Goal: Task Accomplishment & Management: Use online tool/utility

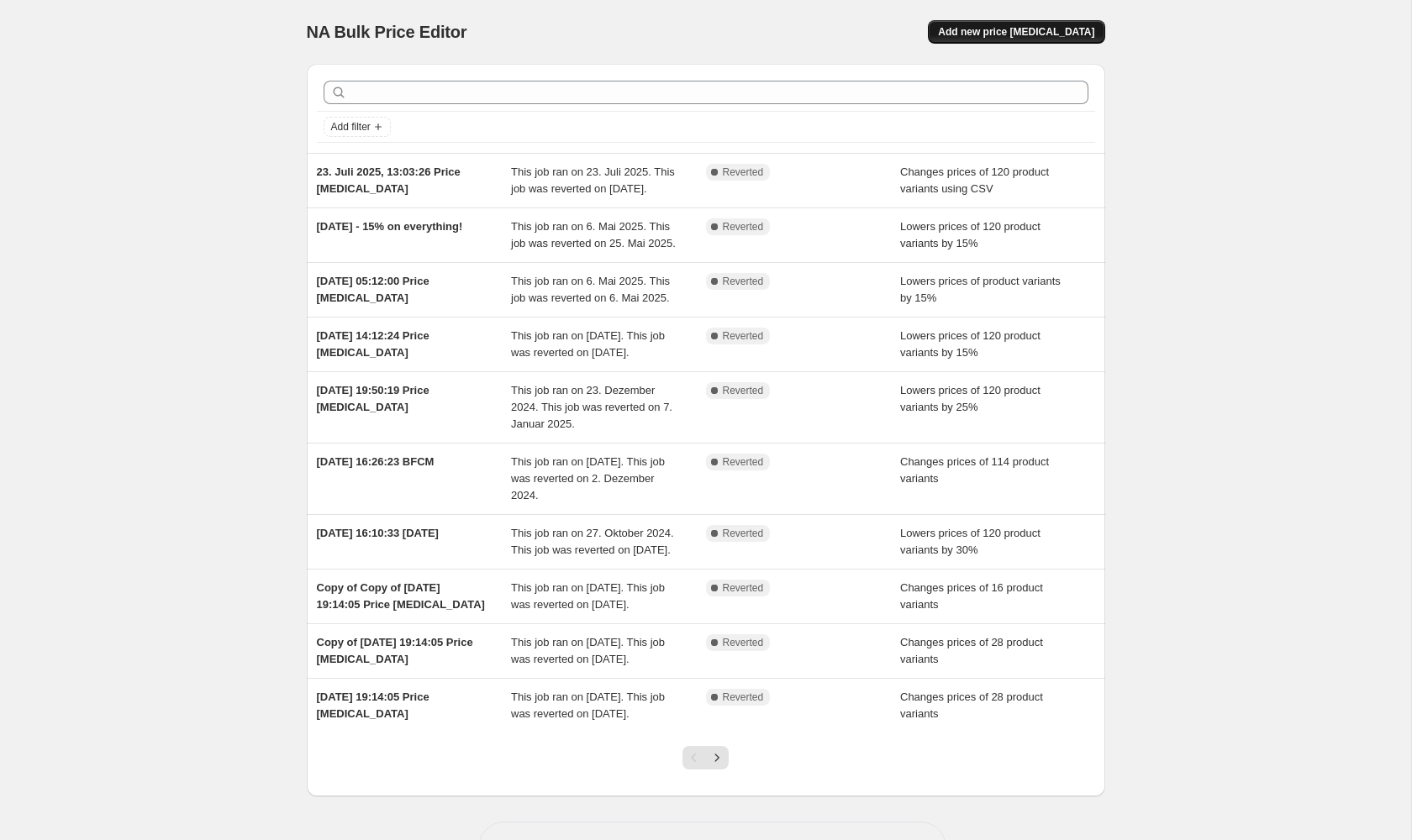
click at [1085, 32] on span "Add new price [MEDICAL_DATA]" at bounding box center [1016, 32] width 156 height 14
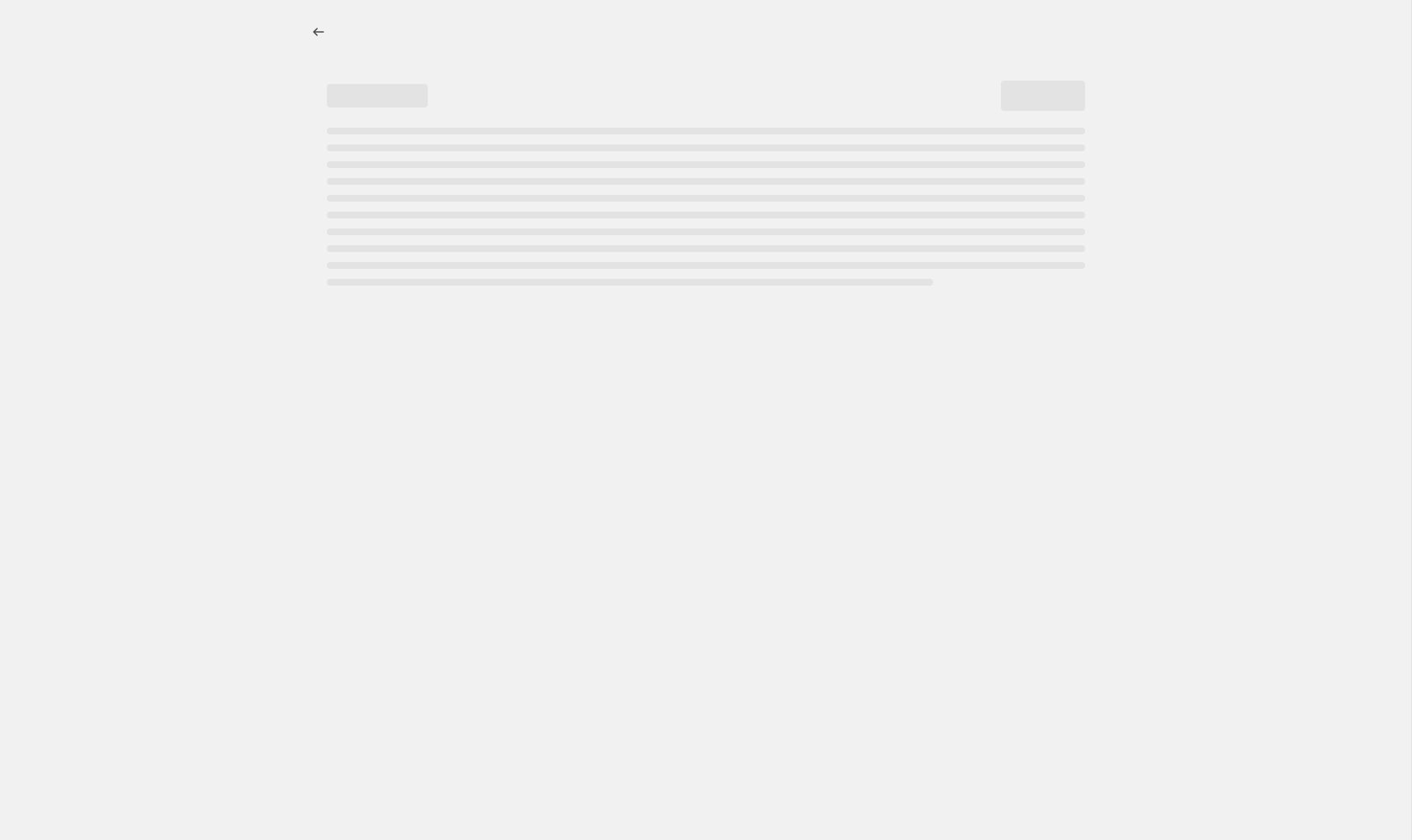
select select "percentage"
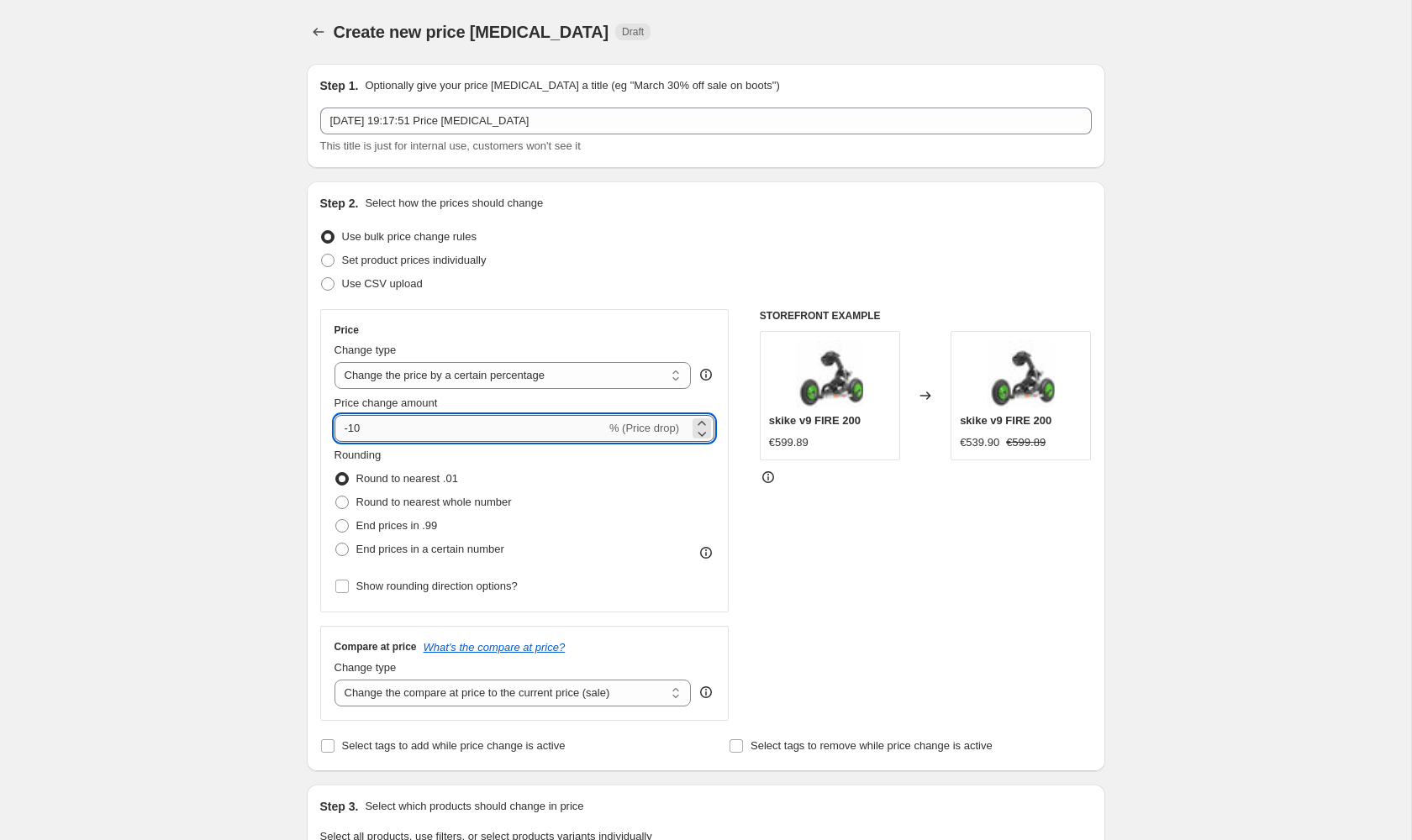
click at [564, 425] on input "-10" at bounding box center [470, 429] width 272 height 27
type input "-15"
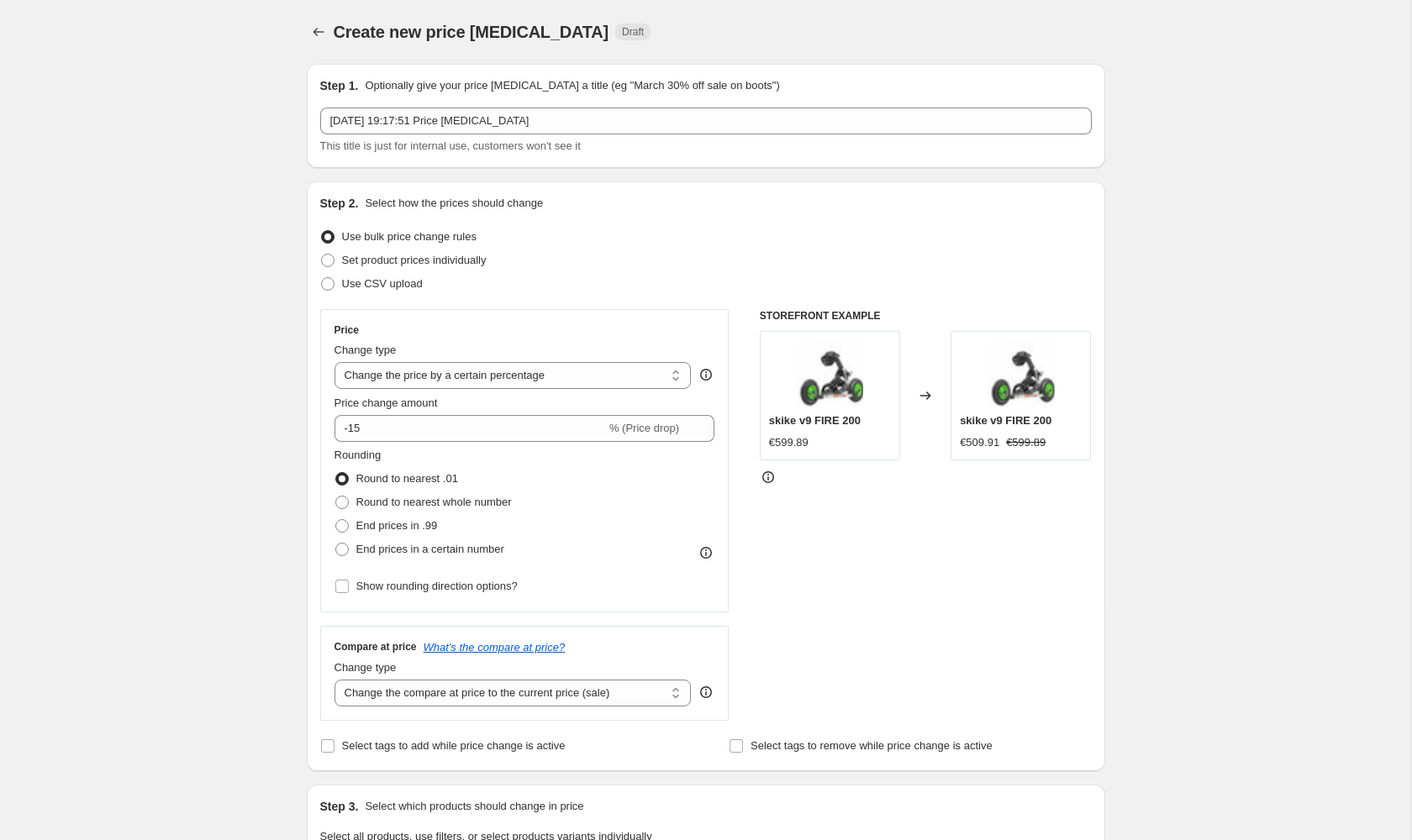
click at [95, 498] on div "Create new price [MEDICAL_DATA]. This page is ready Create new price [MEDICAL_D…" at bounding box center [706, 839] width 1411 height 1679
click at [348, 529] on span at bounding box center [342, 525] width 14 height 14
click at [336, 520] on input "End prices in .99" at bounding box center [335, 519] width 1 height 1
radio input "true"
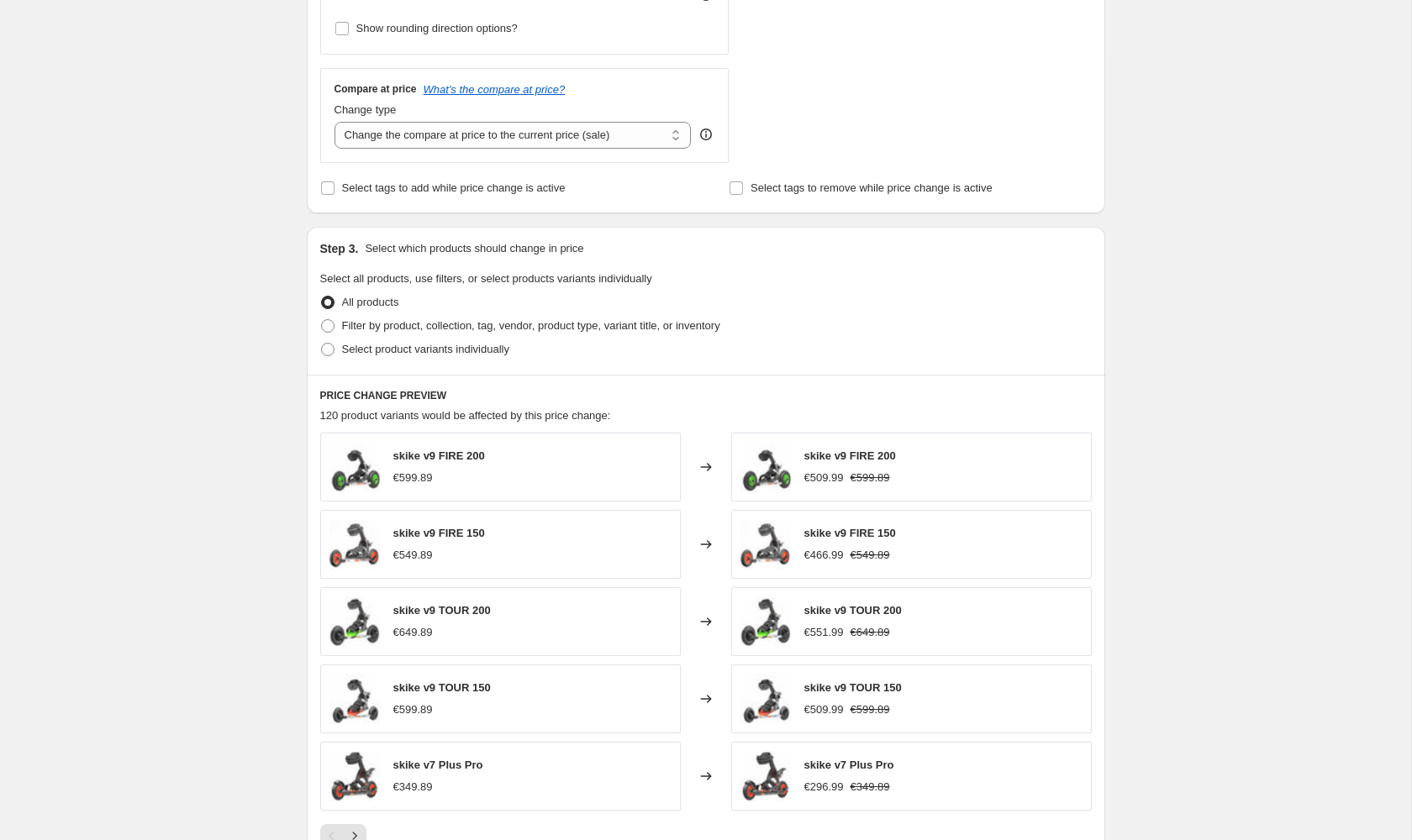
scroll to position [839, 0]
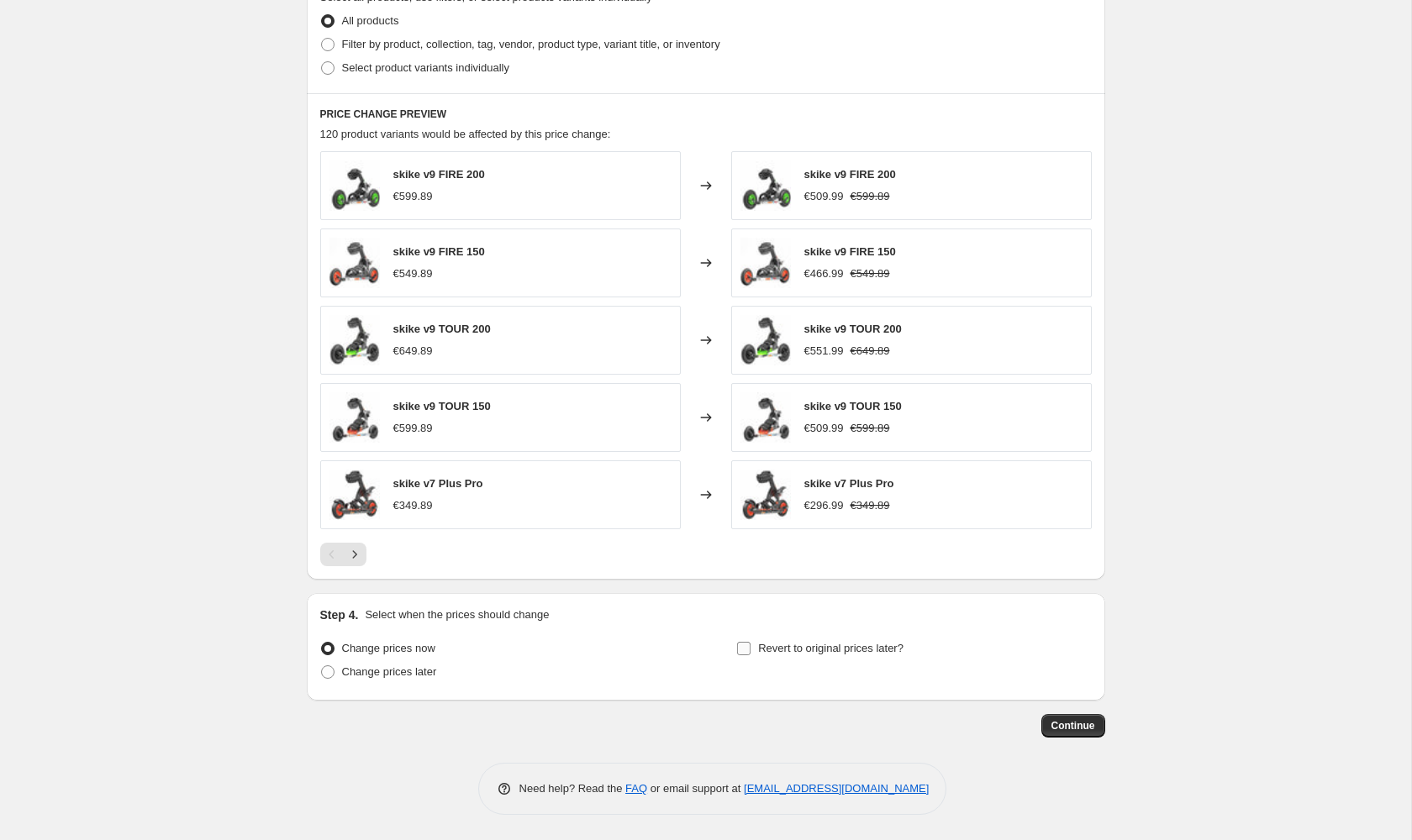
click at [771, 651] on span "Revert to original prices later?" at bounding box center [831, 648] width 146 height 13
click at [750, 651] on input "Revert to original prices later?" at bounding box center [744, 649] width 14 height 14
checkbox input "true"
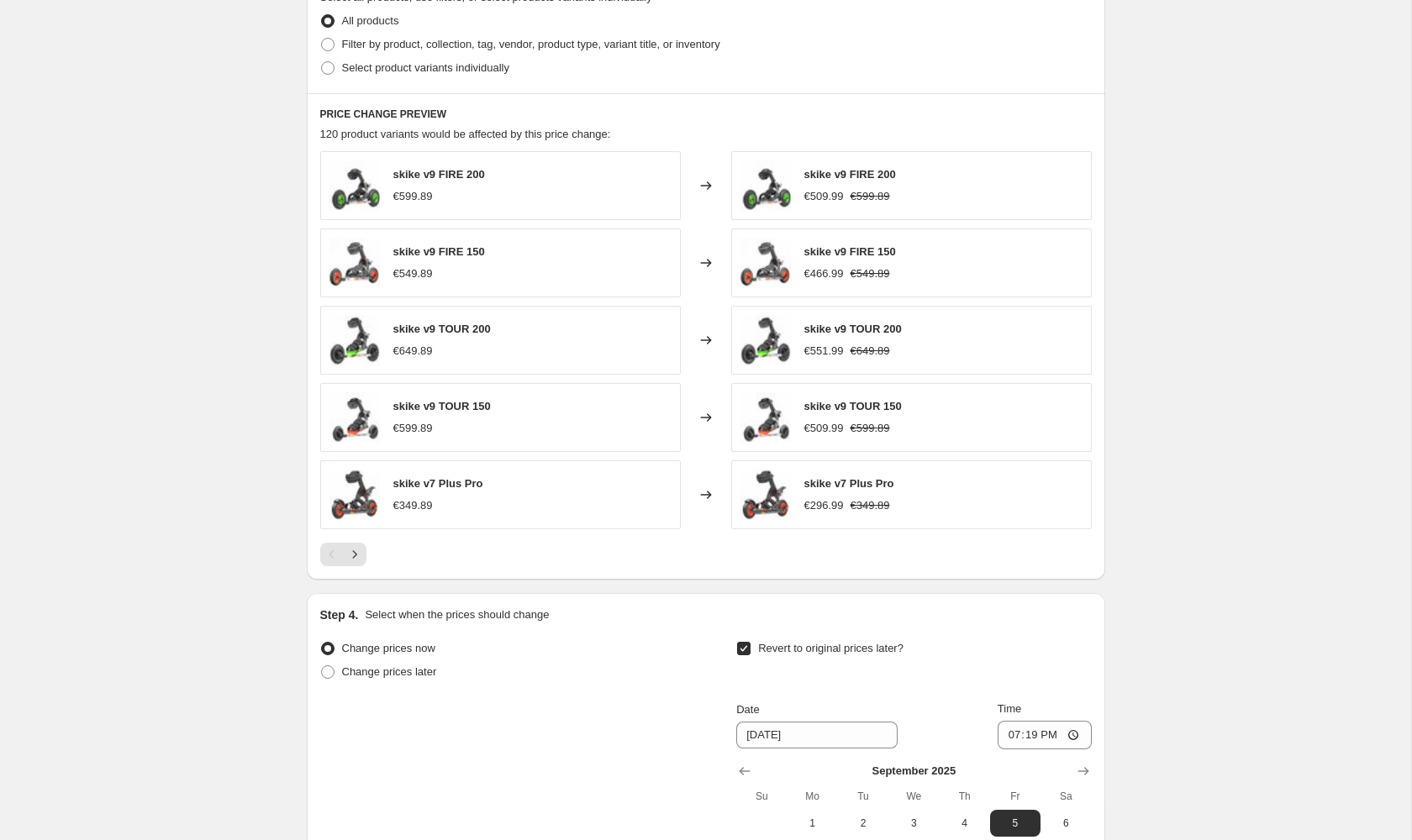
scroll to position [1126, 0]
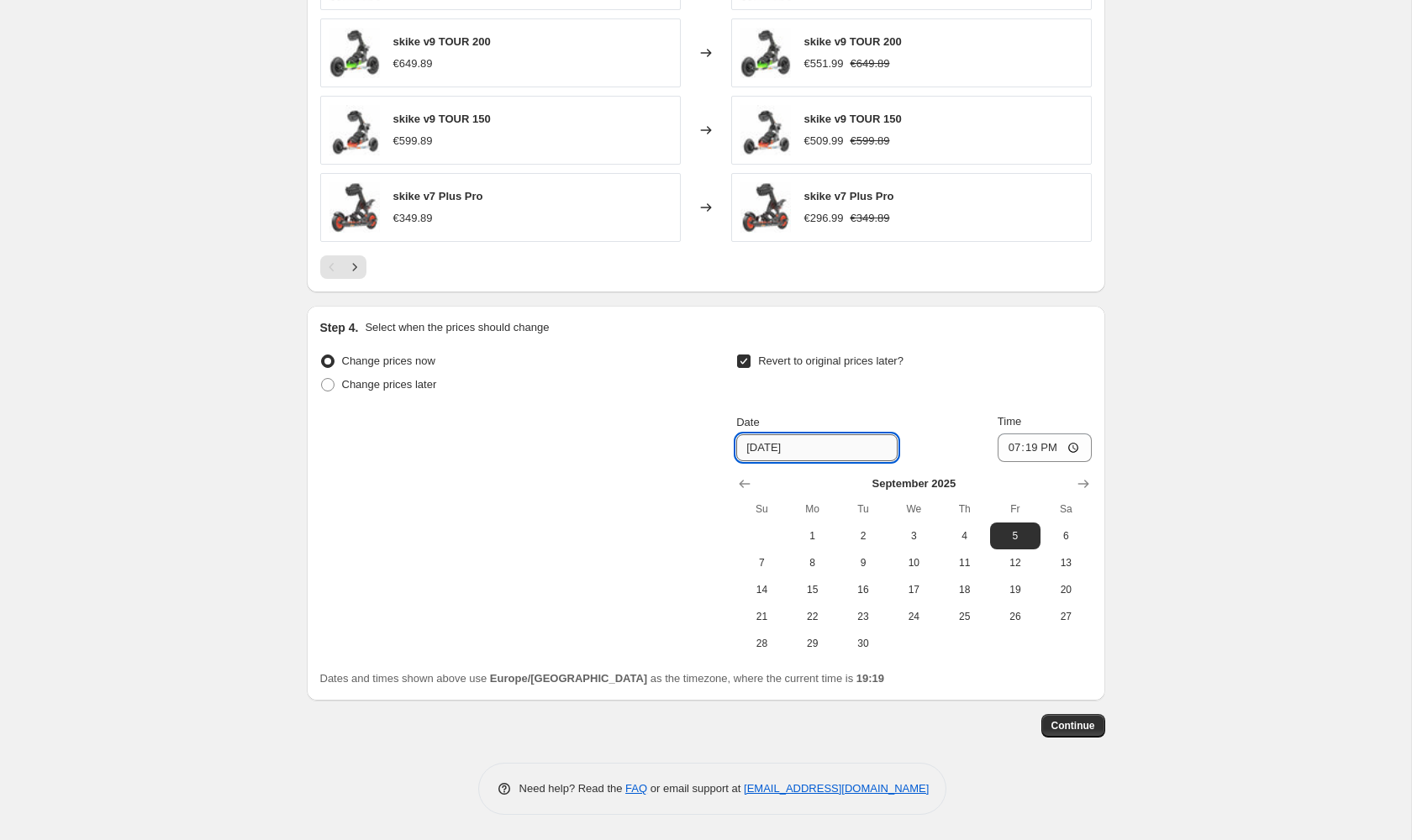
click at [785, 450] on input "[DATE]" at bounding box center [816, 448] width 161 height 27
click at [1055, 592] on span "20" at bounding box center [1066, 590] width 37 height 14
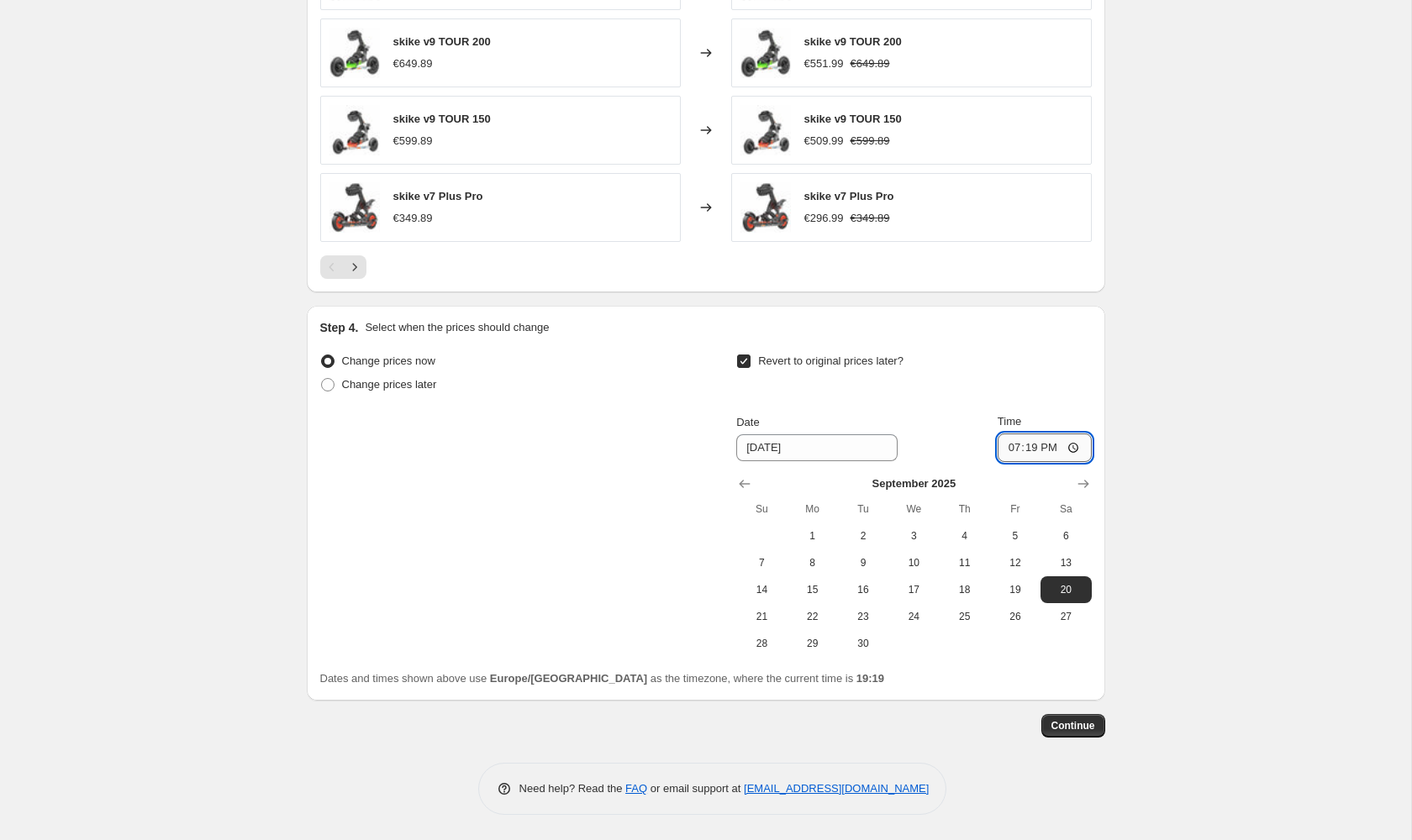
click at [1055, 442] on input "19:19" at bounding box center [1045, 447] width 94 height 28
click at [1063, 567] on span "13" at bounding box center [1066, 563] width 37 height 14
click at [751, 480] on icon "Show previous month, August 2025" at bounding box center [744, 483] width 17 height 17
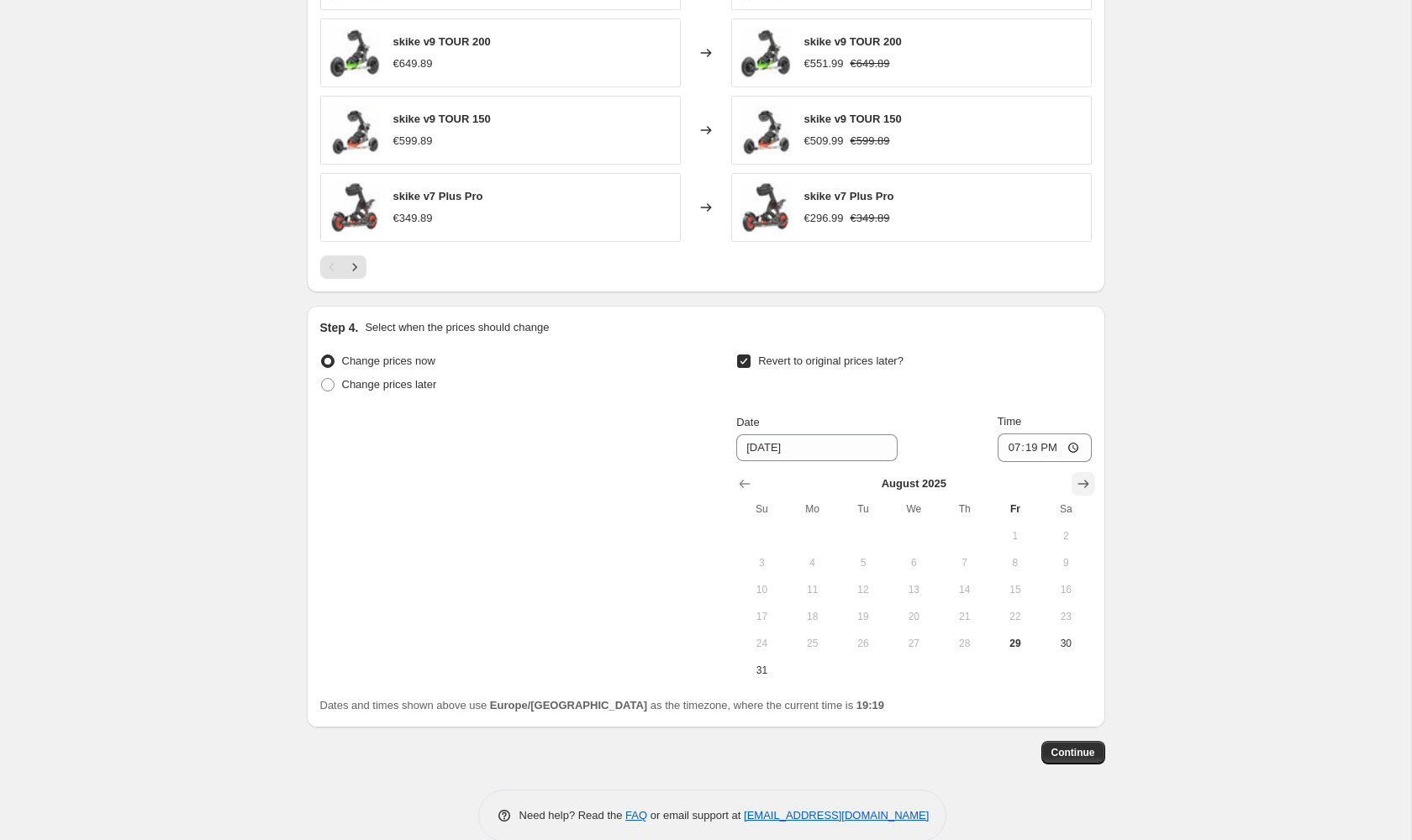
click at [1084, 489] on icon "Show next month, September 2025" at bounding box center [1083, 483] width 17 height 17
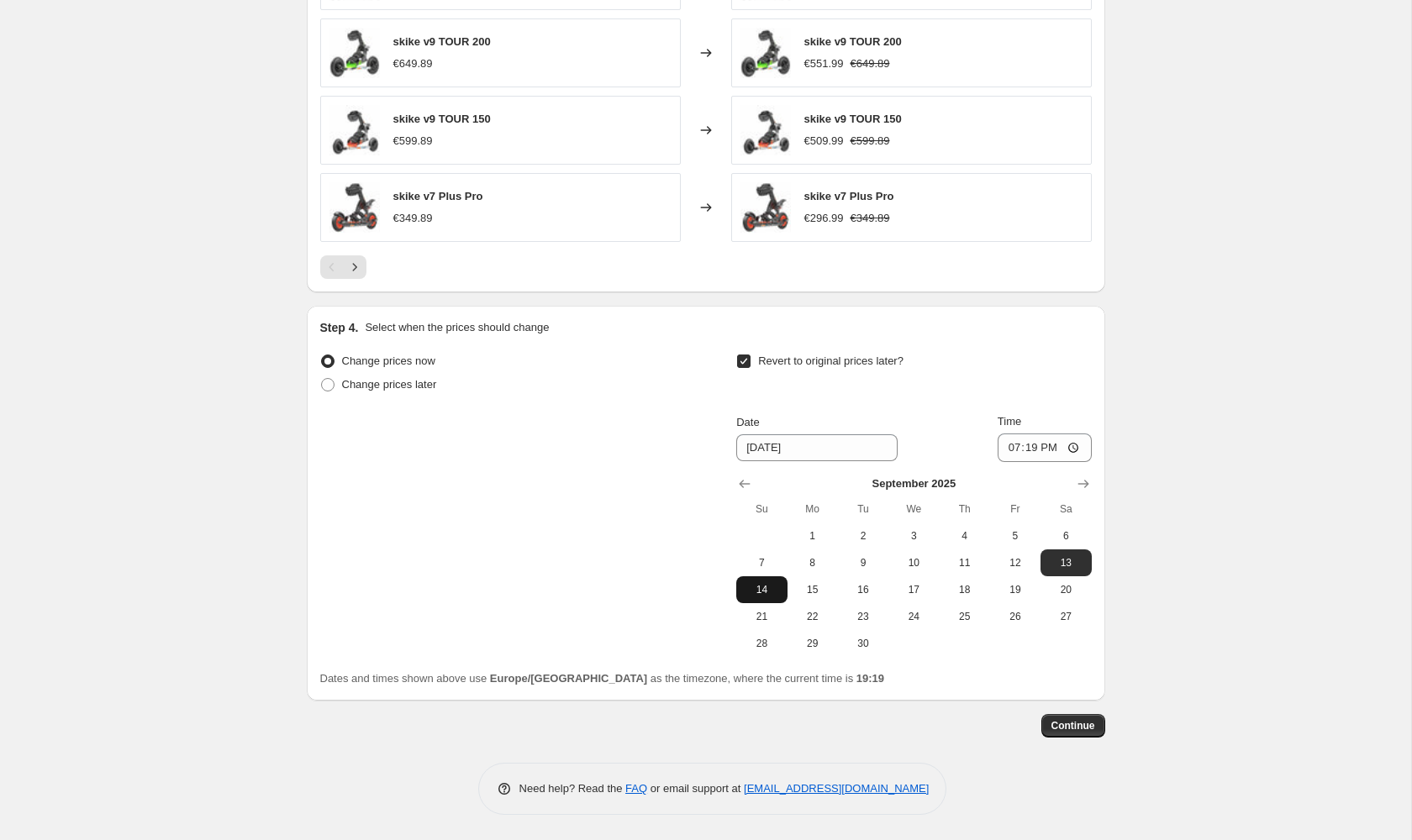
click at [754, 595] on span "14" at bounding box center [761, 590] width 37 height 14
type input "[DATE]"
click at [1044, 449] on input "19:19" at bounding box center [1045, 447] width 94 height 28
click at [1034, 449] on input "19:19" at bounding box center [1045, 447] width 94 height 28
click at [1049, 455] on input "23:19" at bounding box center [1045, 447] width 94 height 28
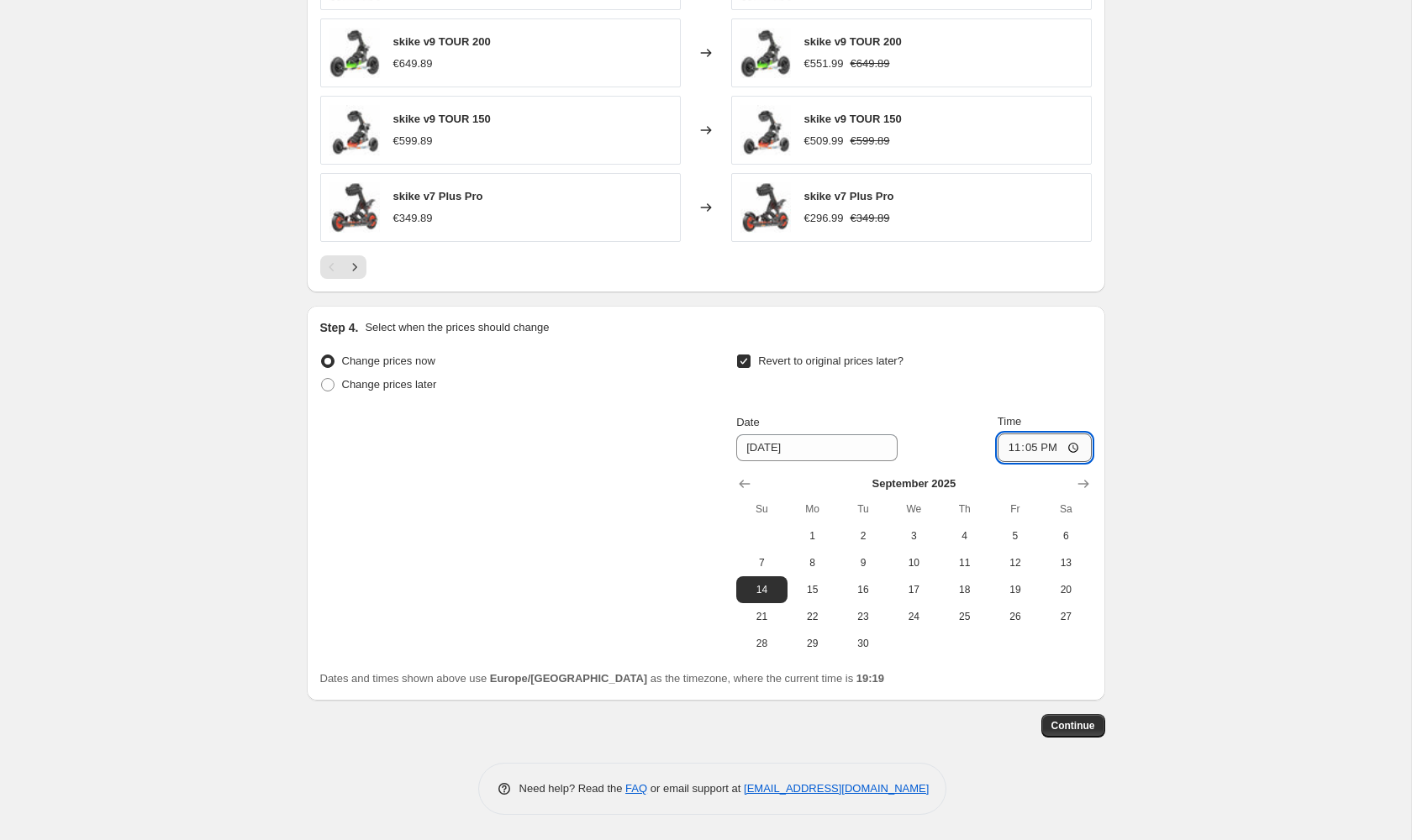
type input "23:55"
click at [379, 384] on span "Change prices later" at bounding box center [389, 384] width 95 height 13
click at [321, 379] on input "Change prices later" at bounding box center [321, 378] width 1 height 1
radio input "true"
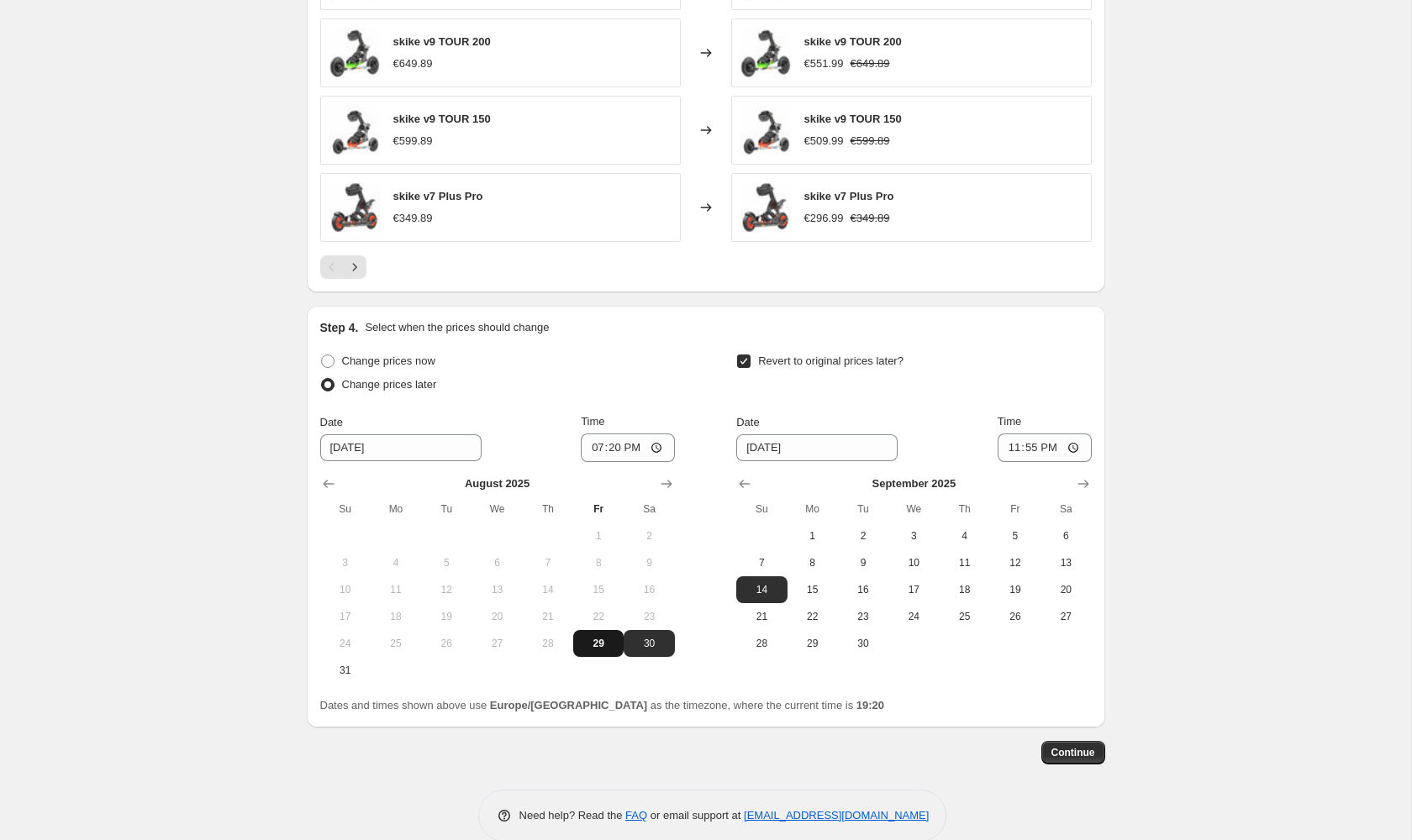
click at [609, 642] on span "29" at bounding box center [598, 644] width 37 height 14
type input "[DATE]"
click at [629, 448] on input "19:20" at bounding box center [627, 447] width 94 height 28
type input "19:50"
click at [1072, 748] on span "Continue" at bounding box center [1073, 753] width 44 height 14
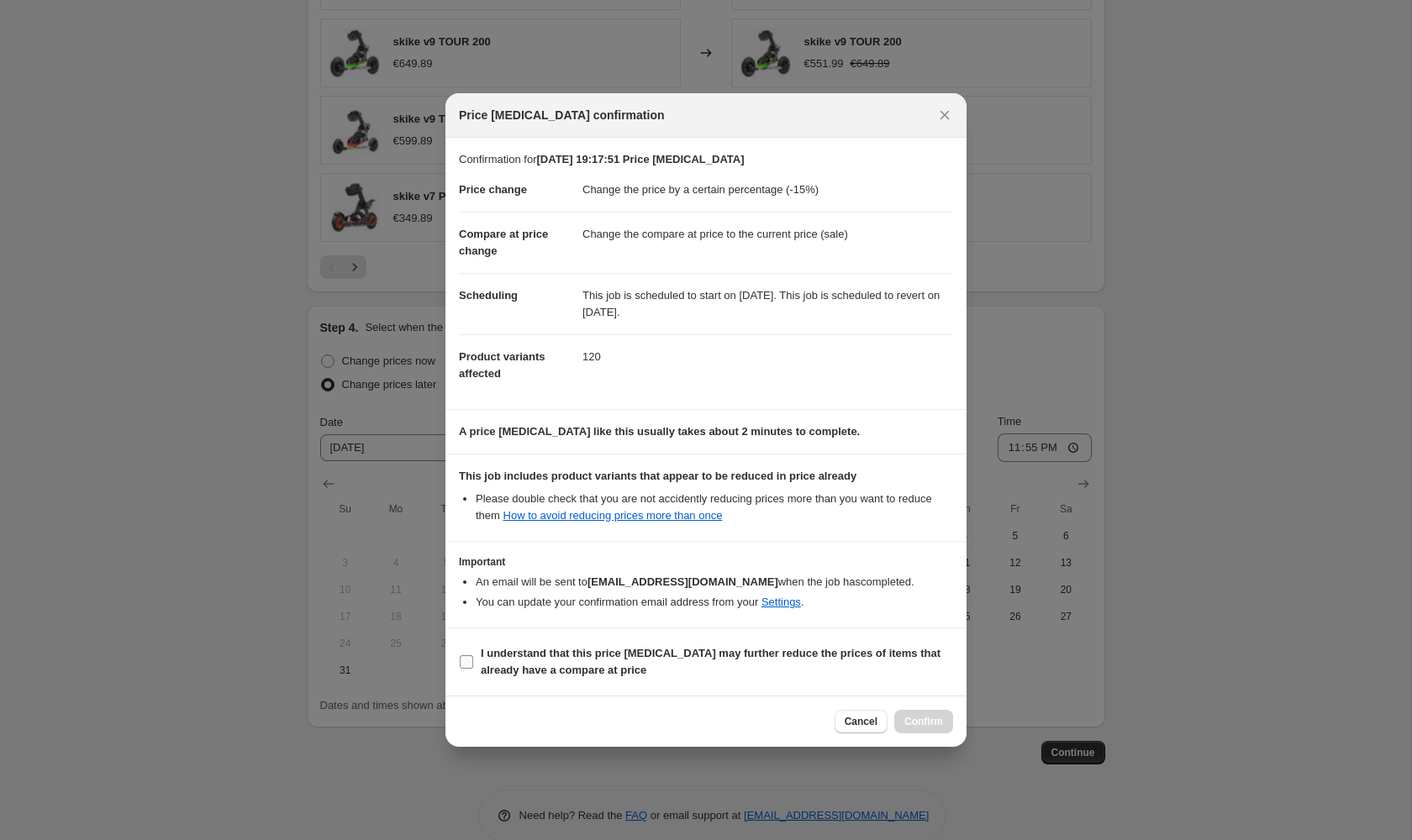
click at [623, 653] on b "I understand that this price [MEDICAL_DATA] may further reduce the prices of it…" at bounding box center [710, 661] width 459 height 29
click at [473, 655] on input "I understand that this price [MEDICAL_DATA] may further reduce the prices of it…" at bounding box center [466, 662] width 14 height 14
checkbox input "true"
click at [935, 730] on button "Confirm" at bounding box center [923, 722] width 59 height 23
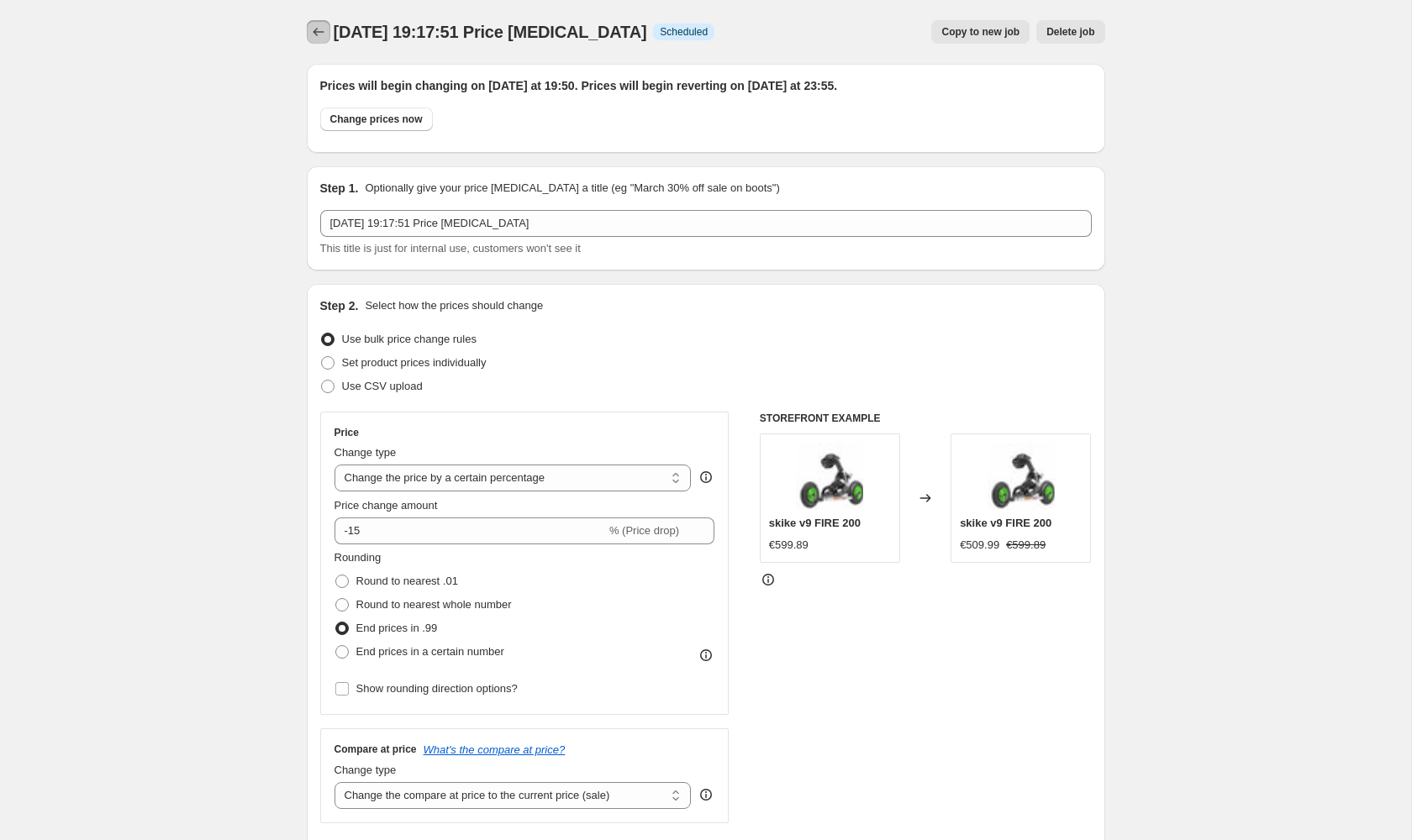
click at [312, 37] on icon "Price change jobs" at bounding box center [318, 31] width 17 height 17
